Goal: Transaction & Acquisition: Purchase product/service

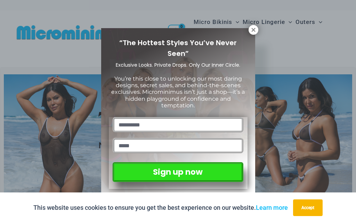
click at [255, 31] on icon at bounding box center [254, 30] width 4 height 4
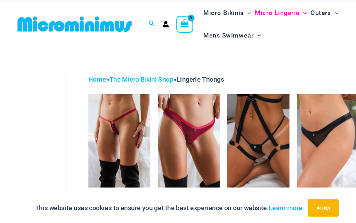
click at [84, 100] on img at bounding box center [84, 100] width 0 height 0
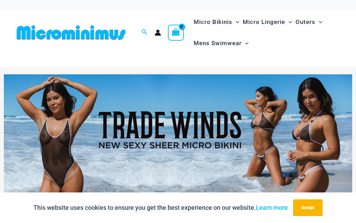
click at [303, 208] on button "Accept" at bounding box center [308, 208] width 30 height 17
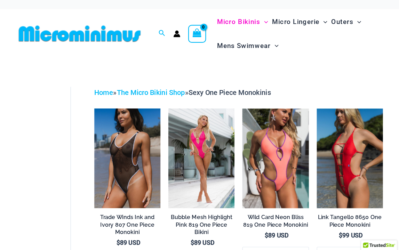
scroll to position [7, 0]
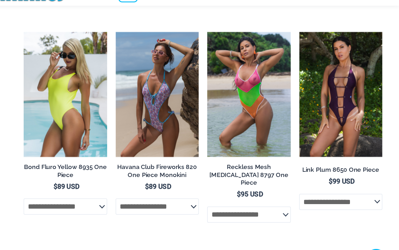
scroll to position [561, 0]
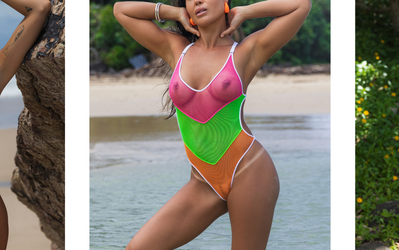
click at [241, 42] on img at bounding box center [241, 42] width 0 height 0
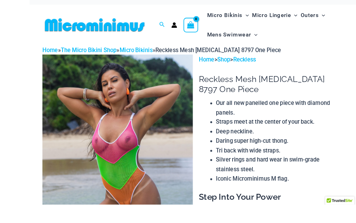
scroll to position [42, 0]
